Goal: Task Accomplishment & Management: Complete application form

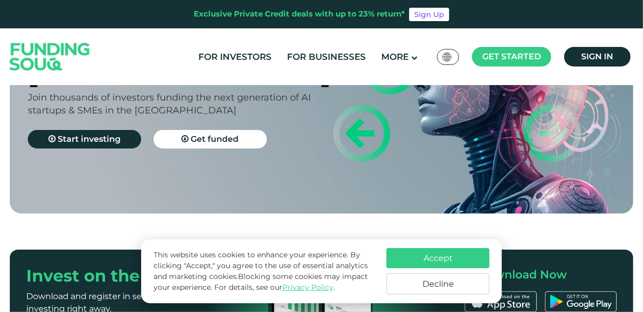
scroll to position [127, 0]
click at [209, 144] on span "Get funded" at bounding box center [215, 139] width 48 height 10
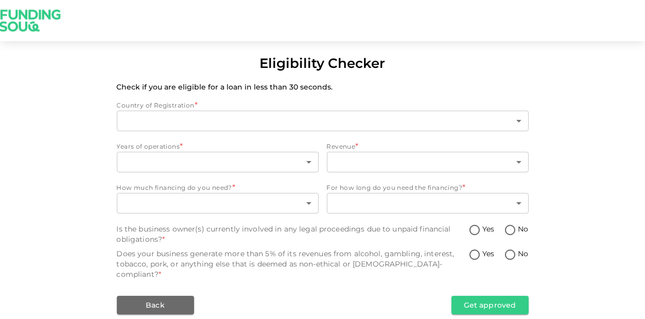
type input "1"
